Goal: Task Accomplishment & Management: Manage account settings

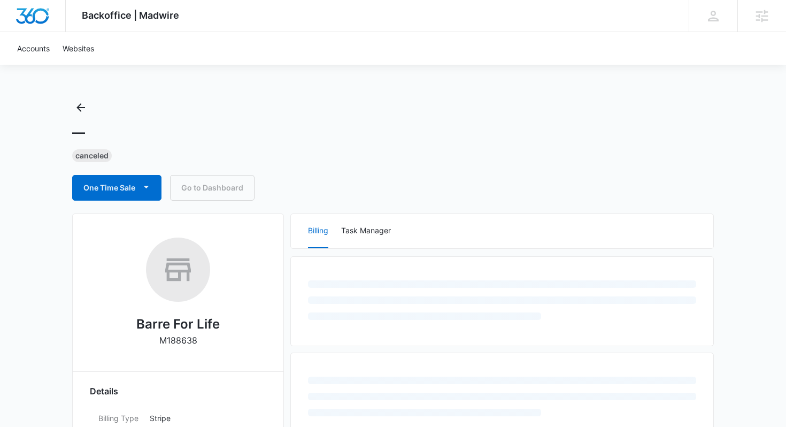
select select "US"
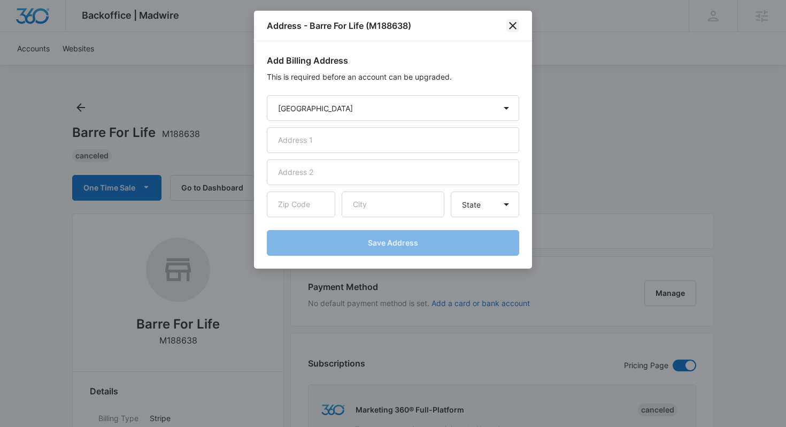
click at [513, 25] on icon "close" at bounding box center [512, 25] width 7 height 7
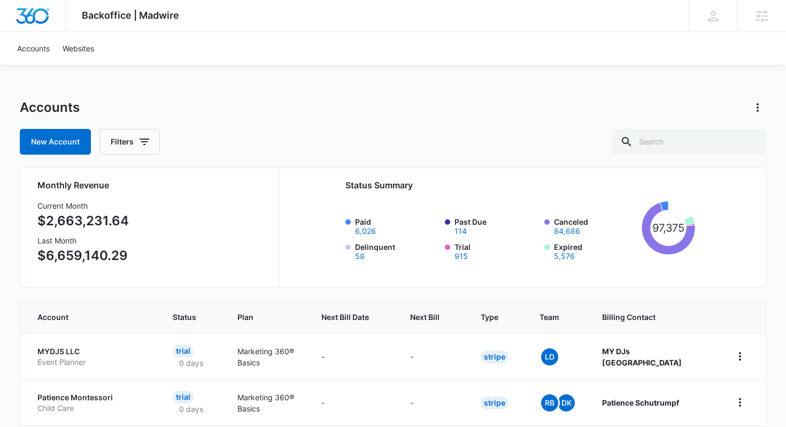
scroll to position [5, 0]
